Goal: Task Accomplishment & Management: Complete application form

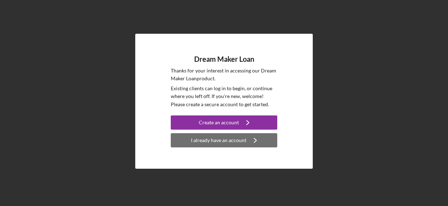
click at [210, 138] on div "I already have an account" at bounding box center [218, 140] width 55 height 14
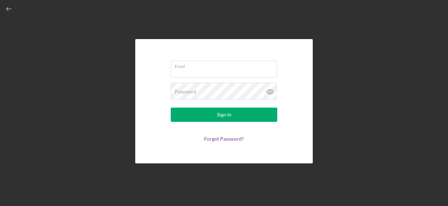
type input "[EMAIL_ADDRESS][DOMAIN_NAME]"
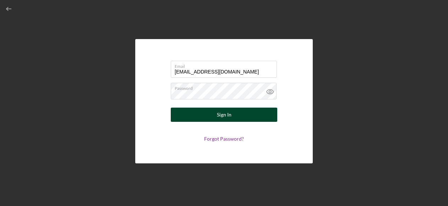
click at [206, 116] on button "Sign In" at bounding box center [224, 114] width 106 height 14
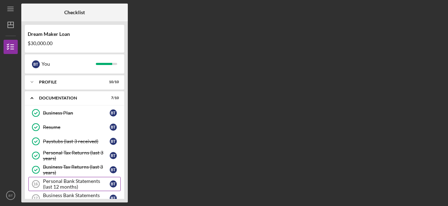
click at [86, 178] on div "Personal Bank Statements (last 12 months)" at bounding box center [76, 183] width 67 height 11
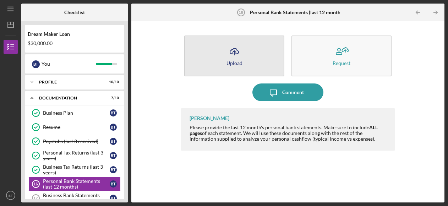
click at [238, 54] on icon "Icon/Upload" at bounding box center [234, 52] width 18 height 18
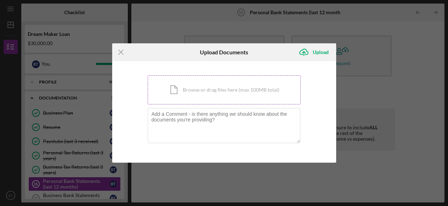
click at [189, 90] on div "Icon/Document Browse or drag files here (max 100MB total) Tap to choose files o…" at bounding box center [224, 89] width 153 height 29
click at [174, 89] on div "Icon/Document Browse or drag files here (max 100MB total) Tap to choose files o…" at bounding box center [224, 89] width 153 height 29
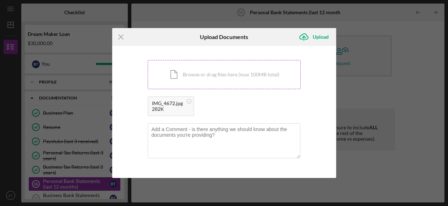
click at [215, 73] on div "Icon/Document Browse or drag files here (max 100MB total) Tap to choose files o…" at bounding box center [224, 74] width 153 height 29
click at [244, 73] on div "Icon/Document Browse or drag files here (max 100MB total) Tap to choose files o…" at bounding box center [224, 74] width 153 height 29
click at [234, 83] on div "Icon/Document Browse or drag files here (max 100MB total) Tap to choose files o…" at bounding box center [224, 74] width 153 height 29
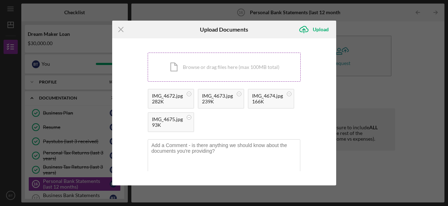
click at [235, 64] on div "Icon/Document Browse or drag files here (max 100MB total) Tap to choose files o…" at bounding box center [224, 67] width 153 height 29
click at [238, 65] on div "Icon/Document Browse or drag files here (max 100MB total) Tap to choose files o…" at bounding box center [224, 67] width 153 height 29
click at [215, 63] on div "Icon/Document Browse or drag files here (max 100MB total) Tap to choose files o…" at bounding box center [224, 67] width 153 height 29
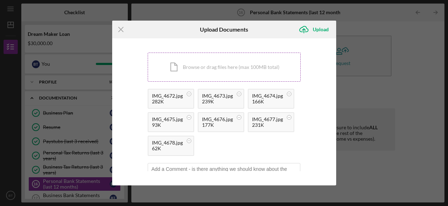
click at [219, 67] on div "Icon/Document Browse or drag files here (max 100MB total) Tap to choose files o…" at bounding box center [224, 67] width 153 height 29
click at [209, 64] on div "Icon/Document Browse or drag files here (max 100MB total) Tap to choose files o…" at bounding box center [224, 67] width 153 height 29
click at [210, 63] on div "Icon/Document Browse or drag files here (max 100MB total) Tap to choose files o…" at bounding box center [224, 67] width 153 height 29
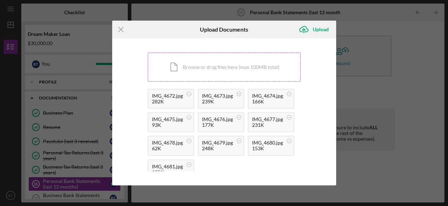
click at [254, 65] on div "Icon/Document Browse or drag files here (max 100MB total) Tap to choose files o…" at bounding box center [224, 67] width 153 height 29
click at [243, 65] on div "Icon/Document Browse or drag files here (max 100MB total) Tap to choose files o…" at bounding box center [224, 67] width 153 height 29
click at [236, 59] on div "Icon/Document Browse or drag files here (max 100MB total) Tap to choose files o…" at bounding box center [224, 67] width 153 height 29
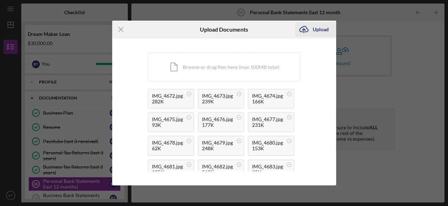
click at [322, 27] on div "Upload" at bounding box center [321, 29] width 16 height 14
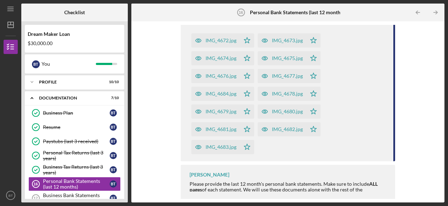
scroll to position [98, 0]
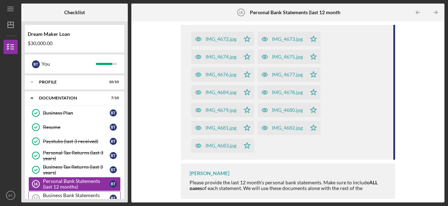
click at [60, 194] on div "Business Bank Statements (last 12 months)" at bounding box center [76, 197] width 67 height 11
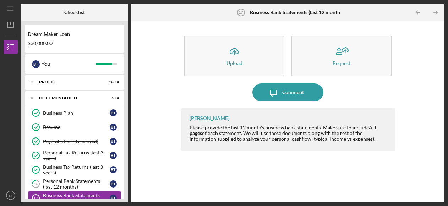
click at [60, 194] on div "Business Bank Statements (last 12 months)" at bounding box center [76, 197] width 67 height 11
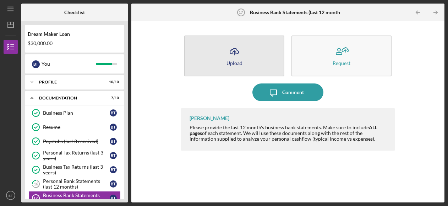
click at [232, 56] on icon "Icon/Upload" at bounding box center [234, 52] width 18 height 18
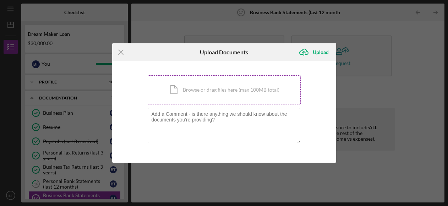
click at [192, 85] on div "Icon/Document Browse or drag files here (max 100MB total) Tap to choose files o…" at bounding box center [224, 89] width 153 height 29
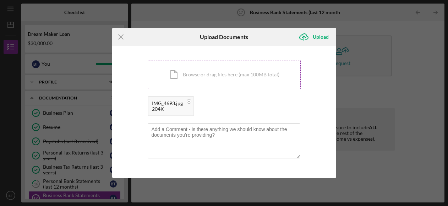
click at [177, 72] on div "Icon/Document Browse or drag files here (max 100MB total) Tap to choose files o…" at bounding box center [224, 74] width 153 height 29
click at [223, 71] on div "Icon/Document Browse or drag files here (max 100MB total) Tap to choose files o…" at bounding box center [224, 74] width 153 height 29
click at [218, 80] on div "Icon/Document Browse or drag files here (max 100MB total) Tap to choose files o…" at bounding box center [224, 74] width 153 height 29
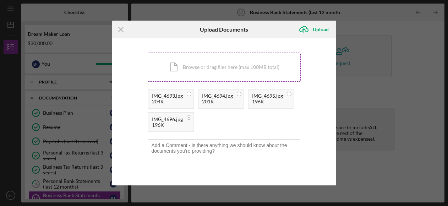
click at [229, 72] on div "Icon/Document Browse or drag files here (max 100MB total) Tap to choose files o…" at bounding box center [224, 67] width 153 height 29
click at [204, 72] on div "Icon/Document Browse or drag files here (max 100MB total) Tap to choose files o…" at bounding box center [224, 67] width 153 height 29
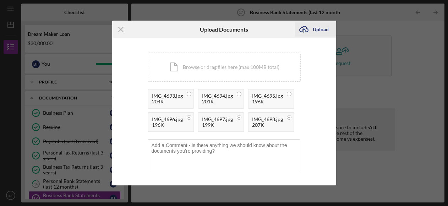
click at [325, 29] on div "Upload" at bounding box center [321, 29] width 16 height 14
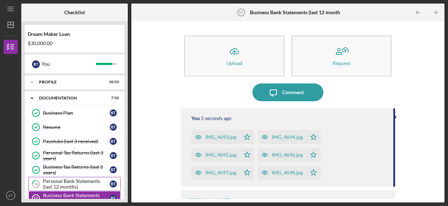
click at [44, 181] on div "Personal Bank Statements (last 12 months)" at bounding box center [76, 183] width 67 height 11
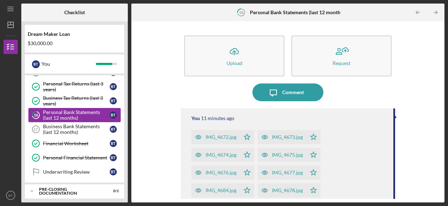
scroll to position [71, 0]
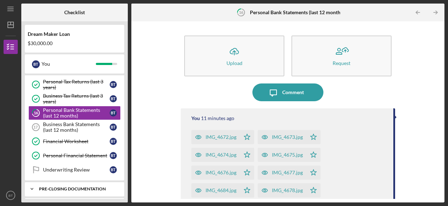
click at [50, 187] on div "Pre-Closing Documentation" at bounding box center [77, 189] width 76 height 4
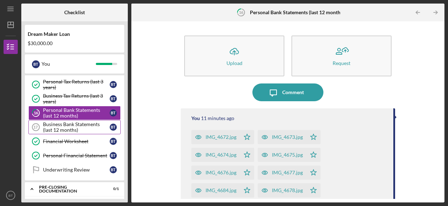
click at [41, 125] on icon "Business Bank Statements (last 12 months) 17" at bounding box center [36, 127] width 18 height 18
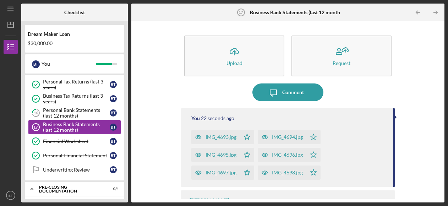
scroll to position [85, 0]
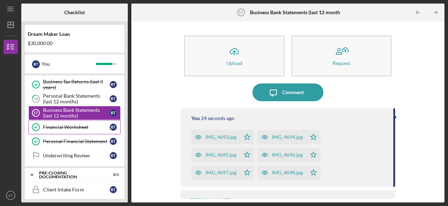
click at [41, 125] on icon "Financial Worksheet" at bounding box center [36, 127] width 18 height 18
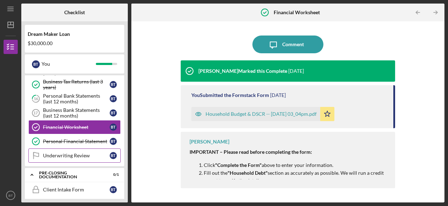
click at [76, 158] on link "Underwriting Review Underwriting Review B T" at bounding box center [74, 155] width 92 height 14
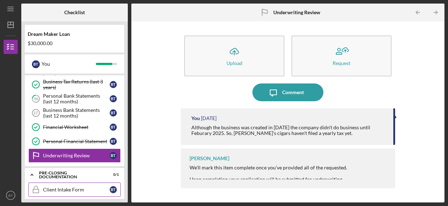
click at [60, 187] on div "Client Intake Form" at bounding box center [76, 190] width 67 height 6
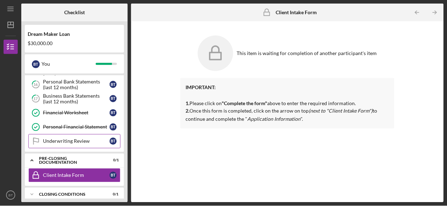
scroll to position [103, 0]
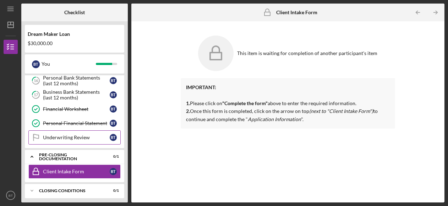
click at [59, 134] on div "Underwriting Review" at bounding box center [76, 137] width 67 height 6
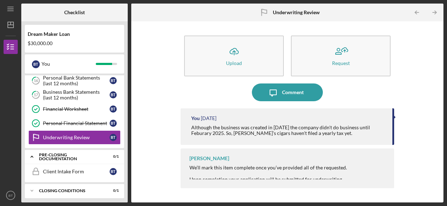
drag, startPoint x: 438, startPoint y: 113, endPoint x: 438, endPoint y: 121, distance: 7.8
click at [438, 121] on div "Icon/Upload Upload Request Icon/Message Comment You [DATE] Although the busines…" at bounding box center [287, 112] width 305 height 174
click at [357, 173] on div "We’ll mark this item complete once you’ve provided all of the requested. Upon c…" at bounding box center [288, 182] width 198 height 34
click at [317, 170] on div "We’ll mark this item complete once you’ve provided all of the requested. Upon c…" at bounding box center [288, 182] width 198 height 34
click at [65, 169] on div "Client Intake Form" at bounding box center [76, 172] width 67 height 6
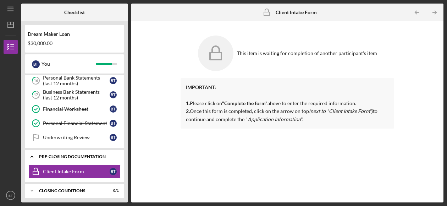
click at [43, 158] on div "Icon/Expander Pre-Closing Documentation 0 / 1" at bounding box center [74, 156] width 99 height 15
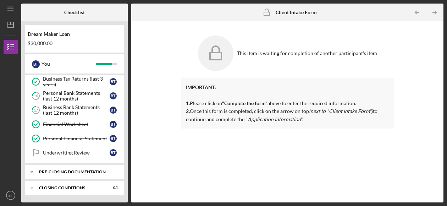
scroll to position [85, 0]
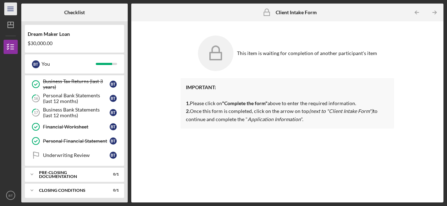
click at [10, 7] on icon "Icon/Menu" at bounding box center [11, 9] width 16 height 16
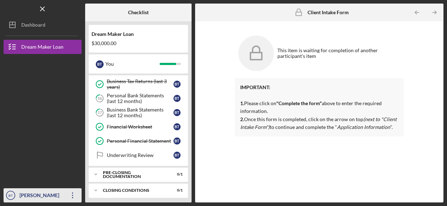
click at [74, 193] on icon "Icon/Overflow" at bounding box center [73, 195] width 18 height 18
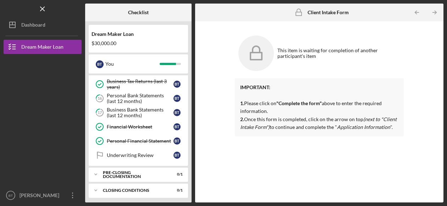
click at [51, 137] on div at bounding box center [43, 154] width 78 height 67
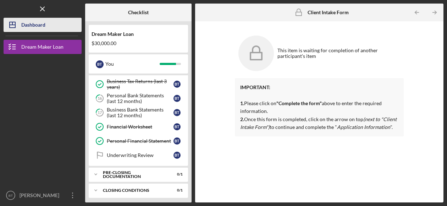
click at [24, 27] on div "Dashboard" at bounding box center [33, 26] width 24 height 16
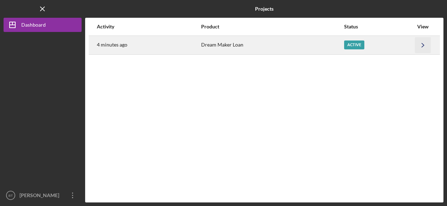
click at [426, 45] on icon "Icon/Navigate" at bounding box center [423, 45] width 16 height 16
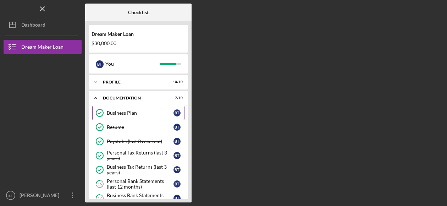
click at [117, 114] on div "Business Plan" at bounding box center [140, 113] width 67 height 6
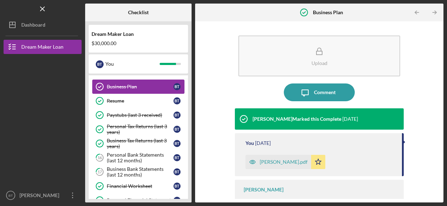
scroll to position [28, 0]
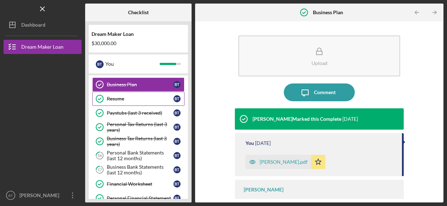
click at [118, 96] on div "Resume" at bounding box center [140, 99] width 67 height 6
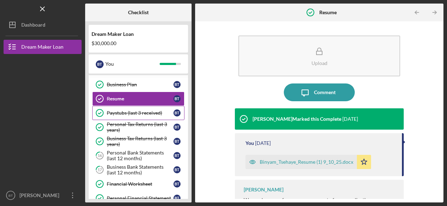
click at [118, 110] on div "Paystubs (last 3 received)" at bounding box center [140, 113] width 67 height 6
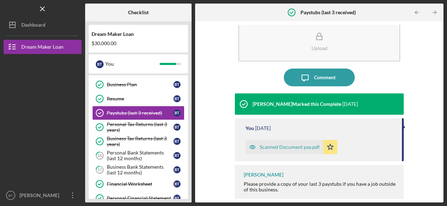
scroll to position [16, 0]
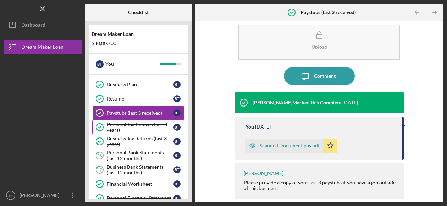
click at [147, 130] on div "Personal Tax Returns (last 3 years)" at bounding box center [140, 126] width 67 height 11
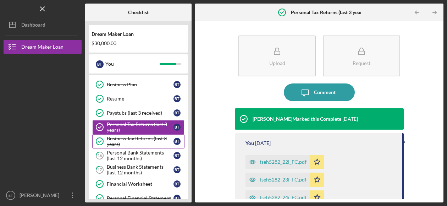
click at [139, 144] on div "Business Tax Returns (last 3 years)" at bounding box center [140, 141] width 67 height 11
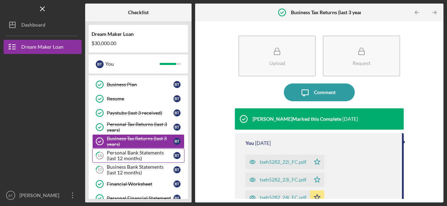
click at [136, 151] on div "Personal Bank Statements (last 12 months)" at bounding box center [140, 155] width 67 height 11
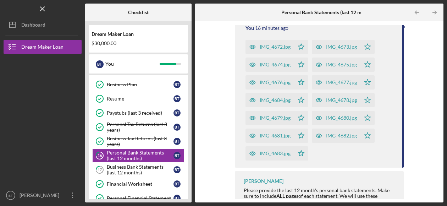
scroll to position [98, 0]
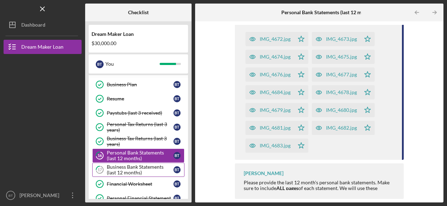
click at [124, 164] on div "Business Bank Statements (last 12 months)" at bounding box center [140, 169] width 67 height 11
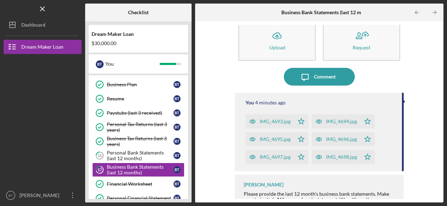
scroll to position [27, 0]
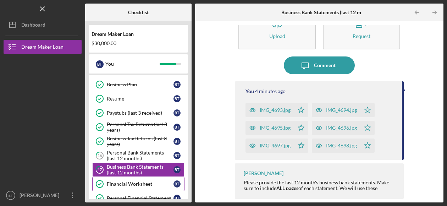
click at [143, 181] on div "Financial Worksheet" at bounding box center [140, 184] width 67 height 6
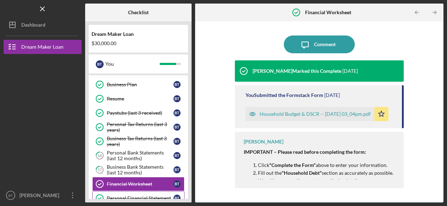
click at [135, 195] on div "Personal Financial Statement" at bounding box center [140, 198] width 67 height 6
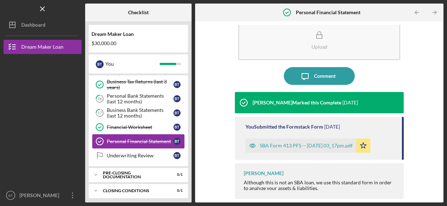
scroll to position [85, 0]
click at [136, 156] on link "Underwriting Review Underwriting Review B T" at bounding box center [138, 155] width 92 height 14
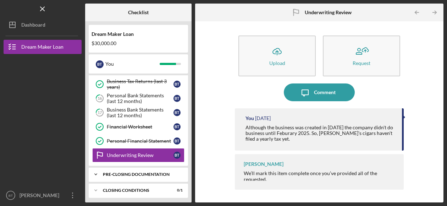
click at [117, 174] on div "Icon/Expander Pre-Closing Documentation 0 / 1" at bounding box center [138, 174] width 99 height 14
click at [120, 186] on div "Client Intake Form" at bounding box center [140, 189] width 67 height 6
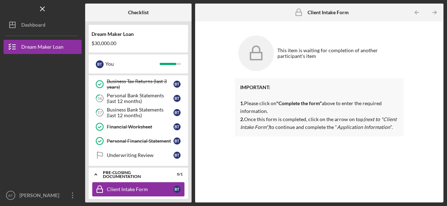
scroll to position [100, 0]
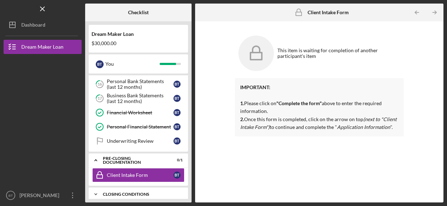
click at [122, 192] on div "Closing Conditions" at bounding box center [141, 194] width 76 height 4
drag, startPoint x: 192, startPoint y: 94, endPoint x: 115, endPoint y: 48, distance: 90.0
click at [115, 48] on div "Checklist Dream Maker Loan $30,000.00 B T You Icon/Expander Profile 10 / 10 Ico…" at bounding box center [264, 103] width 358 height 199
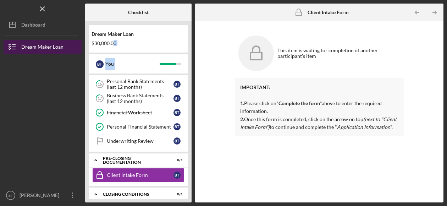
click at [14, 47] on icon "button" at bounding box center [13, 47] width 18 height 18
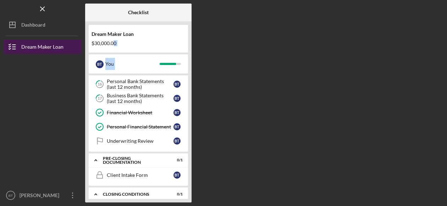
click at [14, 47] on icon "button" at bounding box center [13, 47] width 18 height 18
click at [12, 46] on icon "button" at bounding box center [13, 47] width 18 height 18
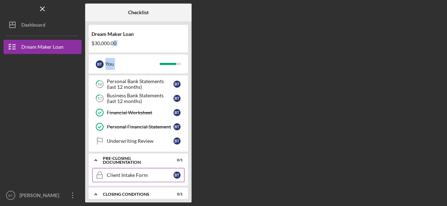
click at [128, 175] on link "Client Intake Form Client Intake Form B T" at bounding box center [138, 175] width 92 height 14
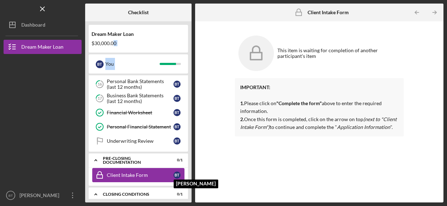
click at [178, 171] on div "B T" at bounding box center [176, 174] width 7 height 7
click at [180, 171] on div "B T" at bounding box center [176, 174] width 7 height 7
click at [98, 172] on icon "Client Intake Form" at bounding box center [100, 175] width 18 height 18
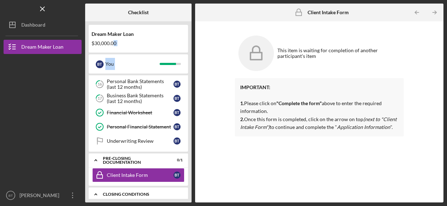
click at [136, 193] on div "Icon/Expander Closing Conditions 0 / 1" at bounding box center [138, 194] width 99 height 15
click at [134, 192] on div "Closing Conditions" at bounding box center [141, 194] width 76 height 4
click at [132, 159] on div "Pre-Closing Documentation" at bounding box center [141, 160] width 76 height 4
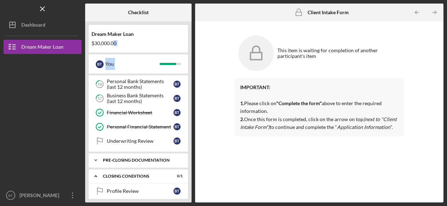
click at [94, 157] on icon "Icon/Expander" at bounding box center [96, 160] width 14 height 14
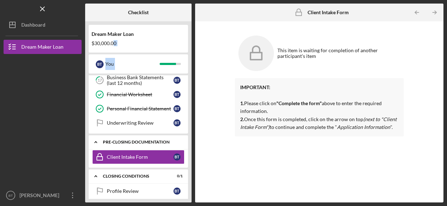
scroll to position [121, 0]
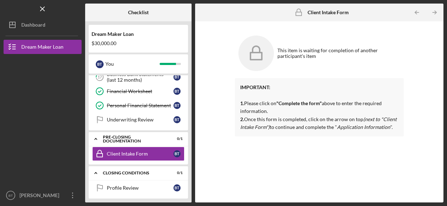
click at [158, 35] on div "Dream Maker Loan" at bounding box center [139, 34] width 94 height 6
click at [169, 94] on link "Financial Worksheet Financial Worksheet B T" at bounding box center [138, 91] width 92 height 14
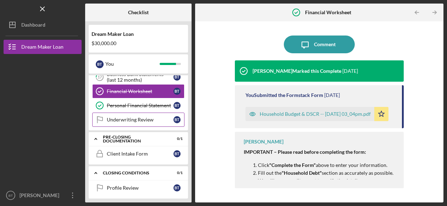
click at [147, 119] on div "Underwriting Review" at bounding box center [140, 120] width 67 height 6
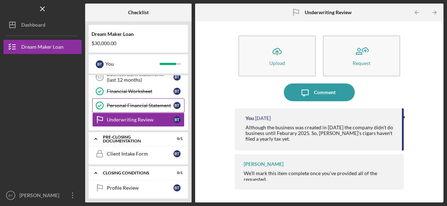
click at [150, 104] on div "Personal Financial Statement" at bounding box center [140, 106] width 67 height 6
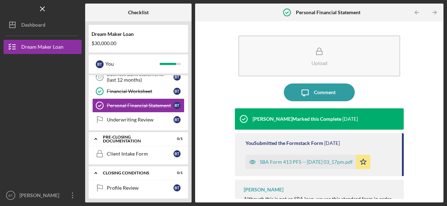
click at [324, 116] on div "[PERSON_NAME] Marked this Complete" at bounding box center [297, 119] width 89 height 6
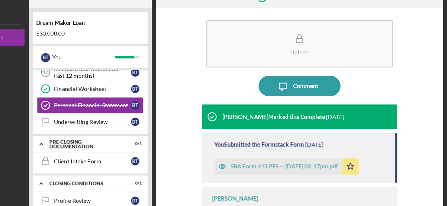
scroll to position [2, 0]
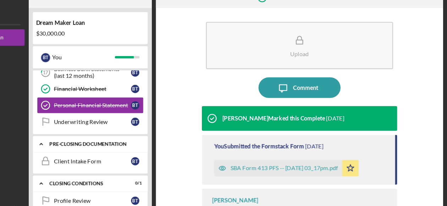
drag, startPoint x: 174, startPoint y: 113, endPoint x: 175, endPoint y: 130, distance: 17.4
click at [175, 130] on div "Icon/Expander Profile 10 / 10 Icon/Expander Documentation 7 / 10 Business Plan …" at bounding box center [138, 136] width 99 height 123
